Goal: Find specific page/section: Find specific page/section

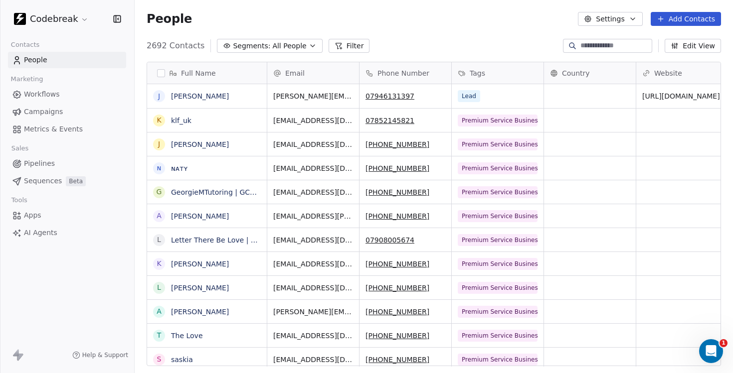
scroll to position [329, 598]
click at [34, 163] on span "Pipelines" at bounding box center [39, 164] width 31 height 10
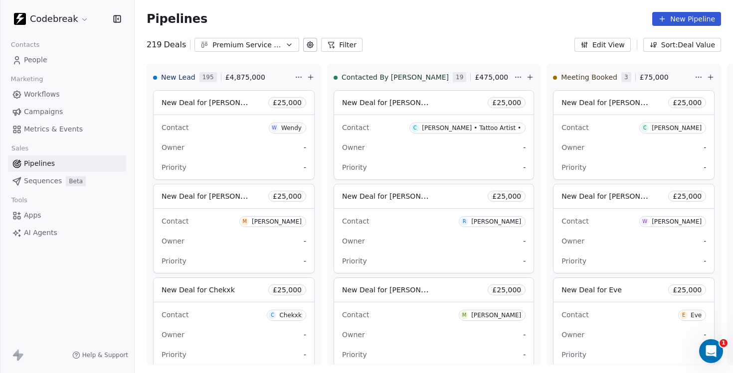
click at [264, 47] on div "Premium Service Businesses" at bounding box center [246, 45] width 69 height 10
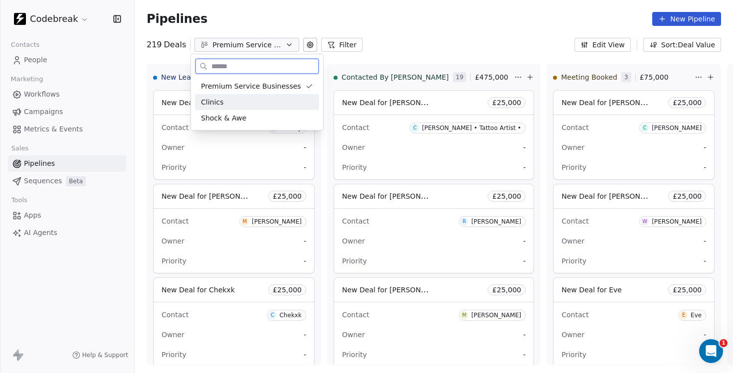
click at [226, 104] on div "Clinics" at bounding box center [257, 102] width 112 height 10
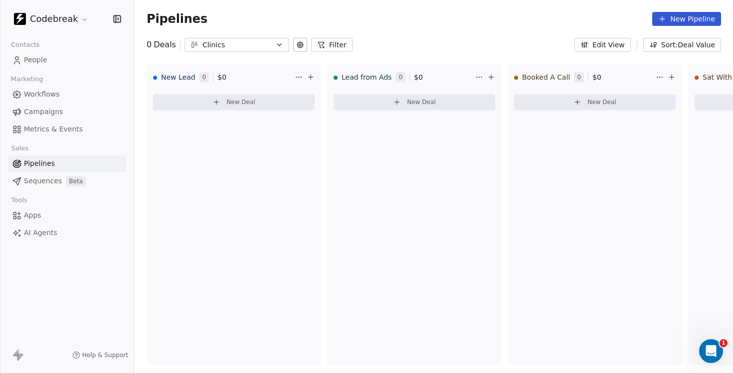
click at [240, 49] on div "Clinics" at bounding box center [236, 45] width 69 height 10
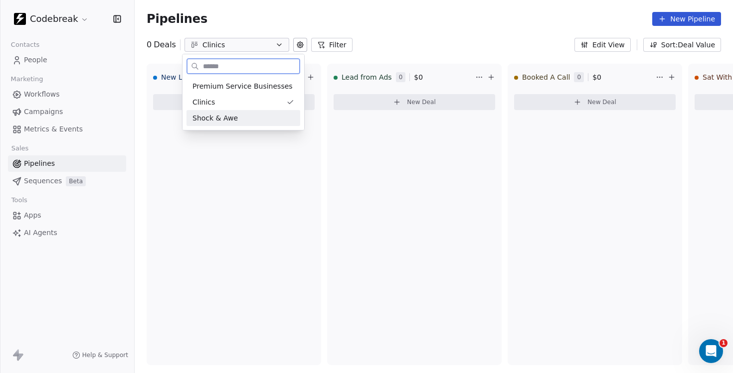
click at [217, 114] on span "Shock & Awe" at bounding box center [214, 118] width 45 height 10
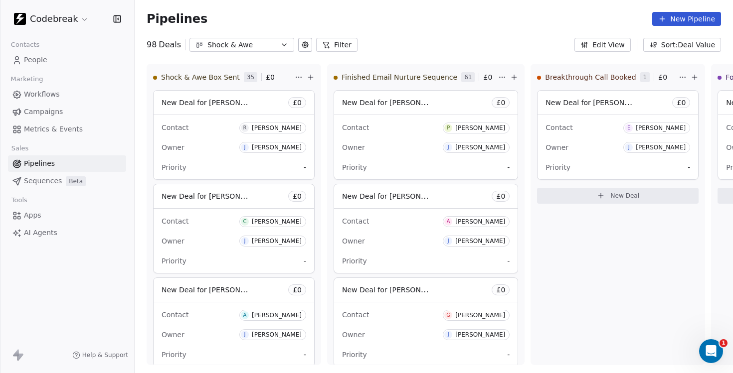
click at [233, 46] on div "Shock & Awe" at bounding box center [241, 45] width 69 height 10
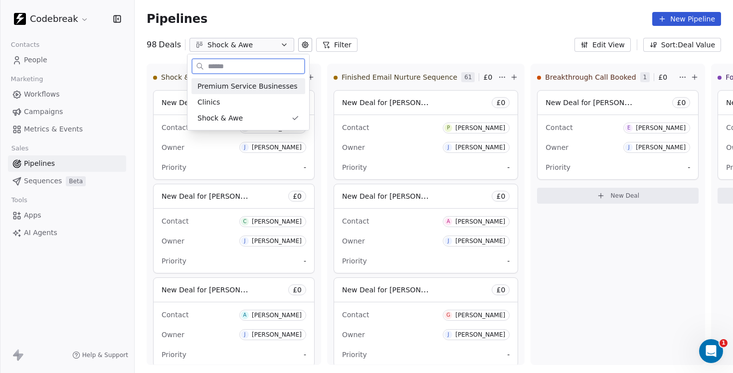
click at [222, 85] on span "Premium Service Businesses" at bounding box center [247, 86] width 100 height 10
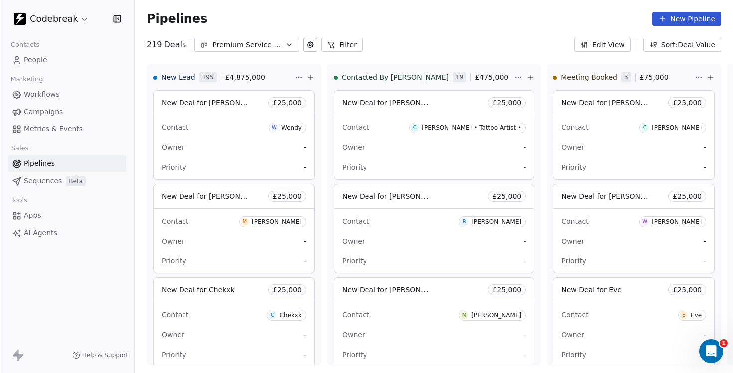
click at [35, 61] on span "People" at bounding box center [35, 60] width 23 height 10
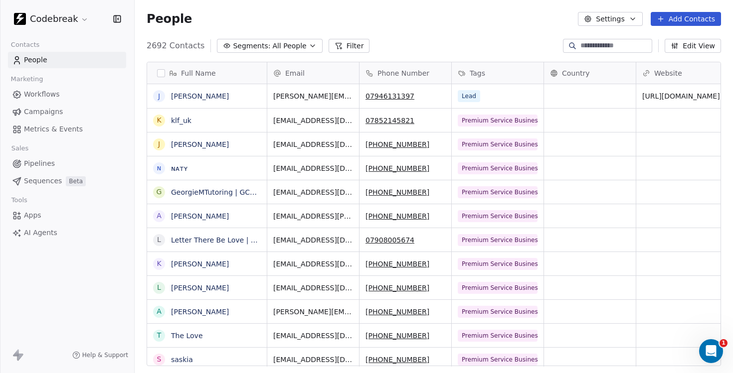
scroll to position [329, 598]
click at [582, 46] on input at bounding box center [615, 46] width 70 height 10
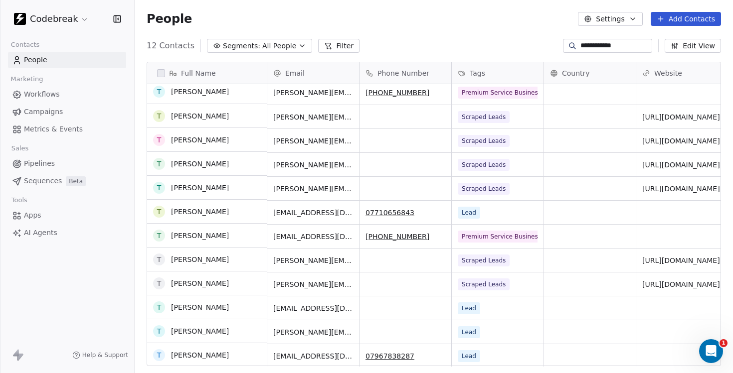
scroll to position [4, 0]
type input "**********"
click at [33, 213] on span "Apps" at bounding box center [32, 215] width 17 height 10
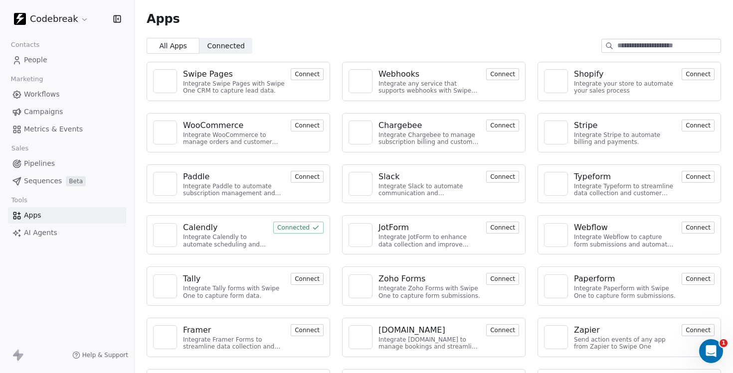
click at [224, 48] on span "Connected" at bounding box center [225, 46] width 37 height 10
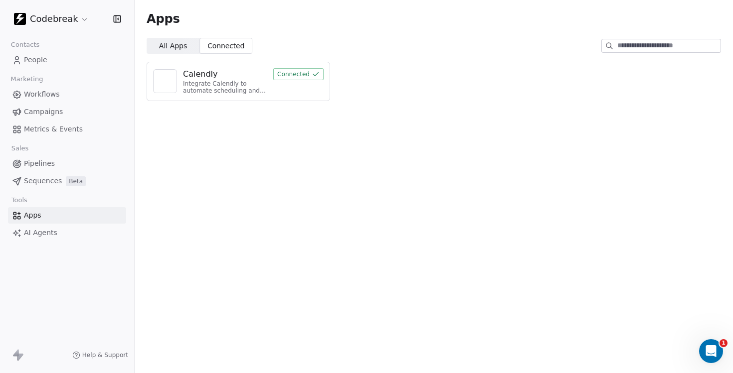
click at [230, 79] on div "Calendly" at bounding box center [225, 74] width 84 height 12
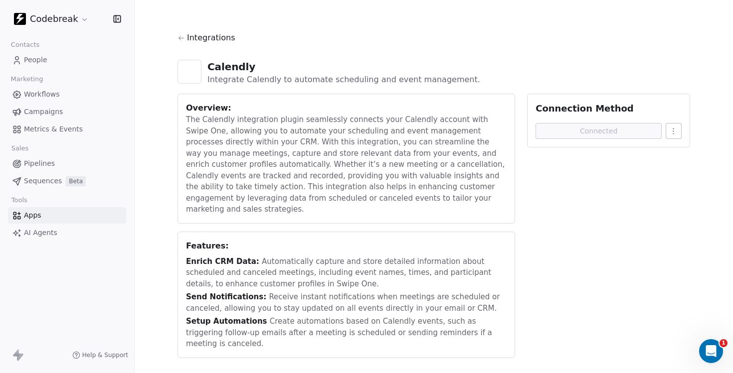
click at [48, 99] on span "Workflows" at bounding box center [42, 94] width 36 height 10
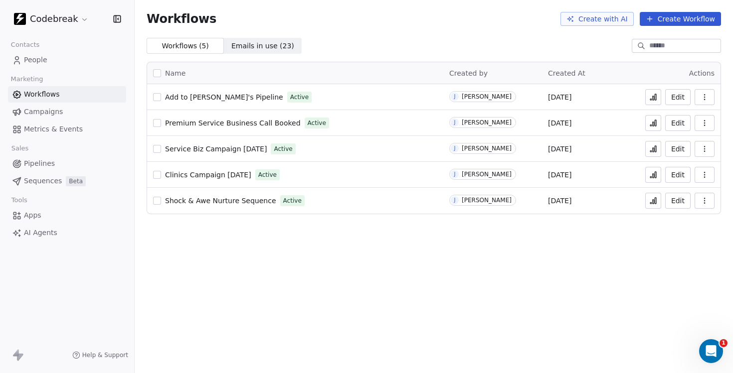
click at [231, 123] on span "Premium Service Business Call Booked" at bounding box center [233, 123] width 136 height 8
